Goal: Transaction & Acquisition: Purchase product/service

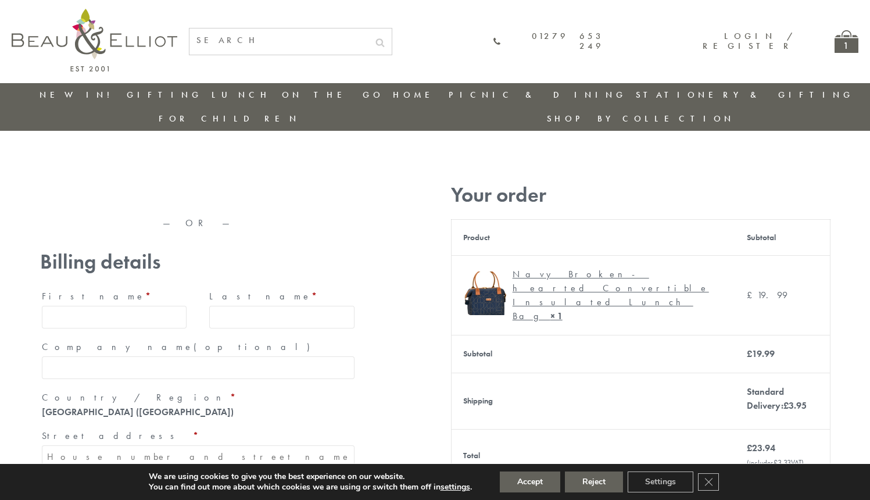
type input "maria33@yahoo.com"
type input "Maria"
type input "Williams"
type input "23, Scottsdale, Happytown"
type input "London"
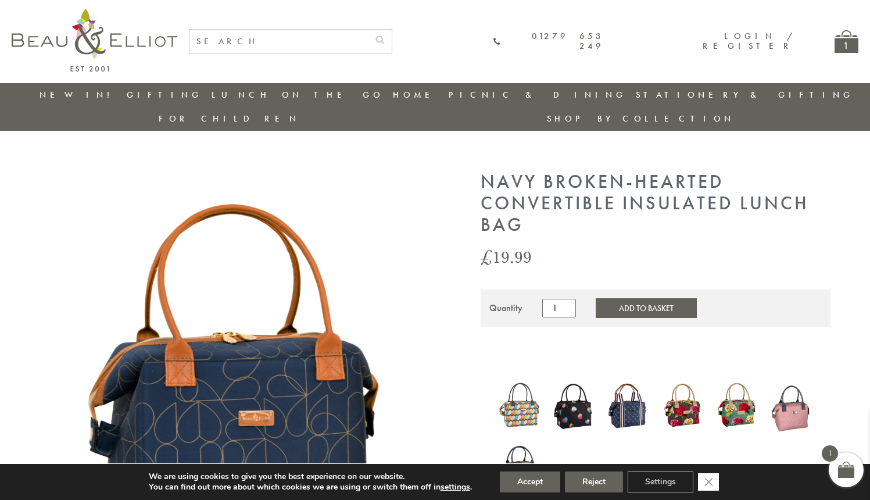
click at [710, 482] on icon "Close GDPR Cookie Banner" at bounding box center [708, 481] width 21 height 17
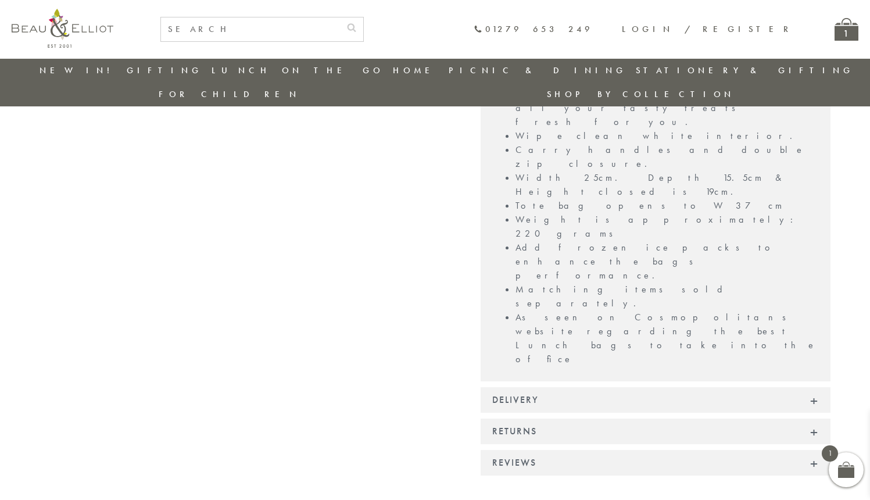
scroll to position [938, 0]
